Goal: Task Accomplishment & Management: Manage account settings

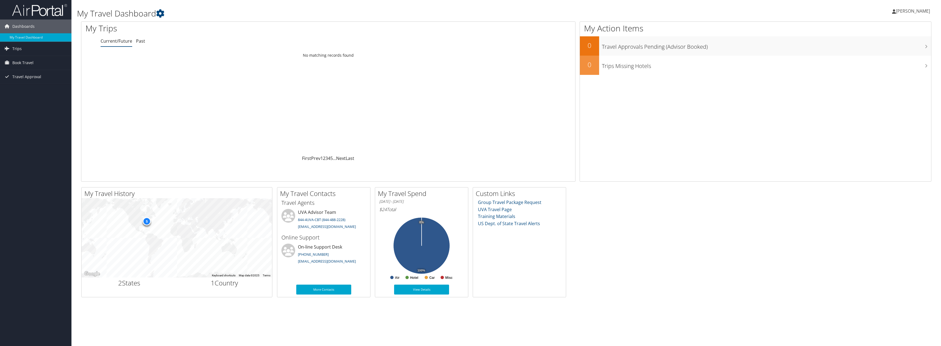
click at [913, 12] on span "[PERSON_NAME]" at bounding box center [913, 11] width 34 height 6
click at [909, 12] on span "[PERSON_NAME]" at bounding box center [913, 11] width 34 height 6
click at [21, 65] on span "Book Travel" at bounding box center [22, 63] width 21 height 14
click at [29, 92] on link "Book/Manage Online Trips" at bounding box center [35, 90] width 71 height 8
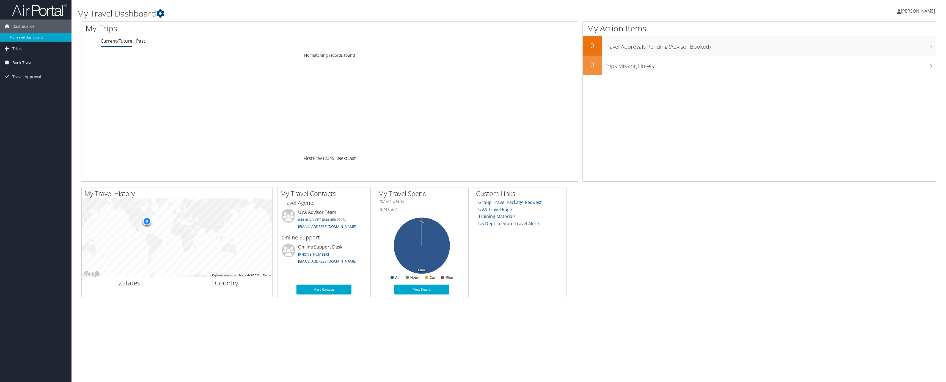
click at [912, 13] on span "[PERSON_NAME]" at bounding box center [918, 11] width 34 height 6
click at [891, 29] on link "My Settings" at bounding box center [903, 30] width 61 height 9
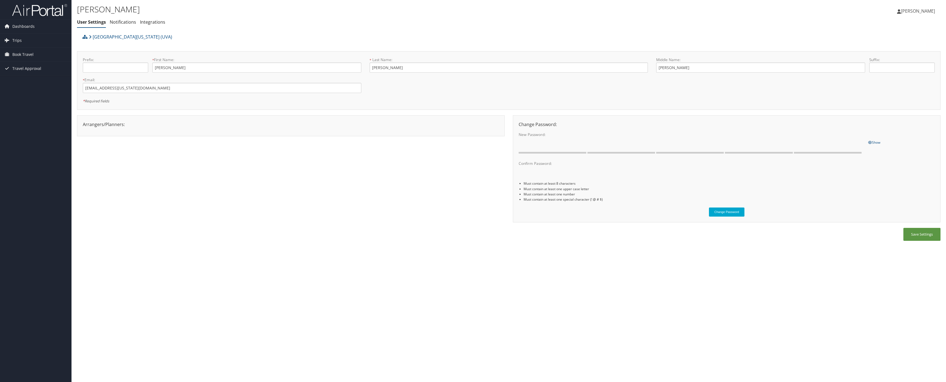
click at [148, 124] on div "Arrangers/Planners: Edit Arrangers & Planners Bonnie Ruddock Caroline Brown Dia…" at bounding box center [291, 124] width 424 height 7
click at [910, 8] on span "[PERSON_NAME]" at bounding box center [918, 11] width 34 height 6
click at [885, 49] on link "View Travel Profile" at bounding box center [903, 48] width 61 height 9
